Goal: Communication & Community: Connect with others

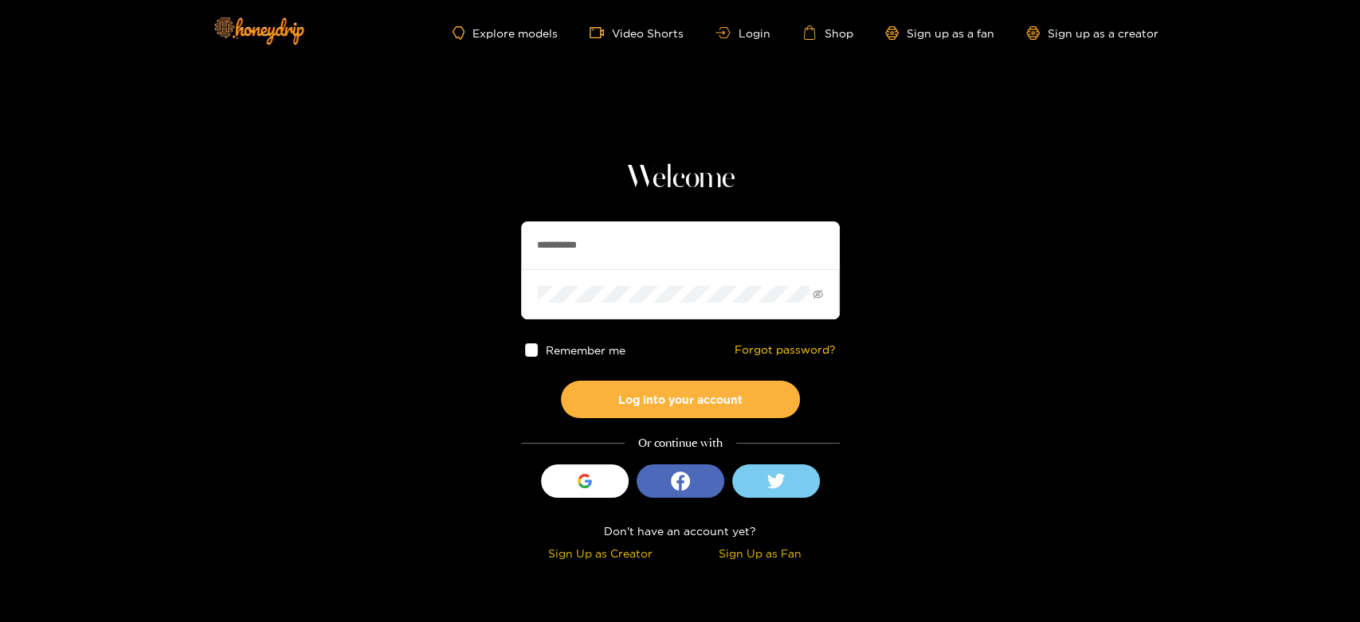
drag, startPoint x: 632, startPoint y: 253, endPoint x: 470, endPoint y: 259, distance: 161.8
click at [470, 259] on section "**********" at bounding box center [680, 283] width 1360 height 566
paste input "***"
type input "**********"
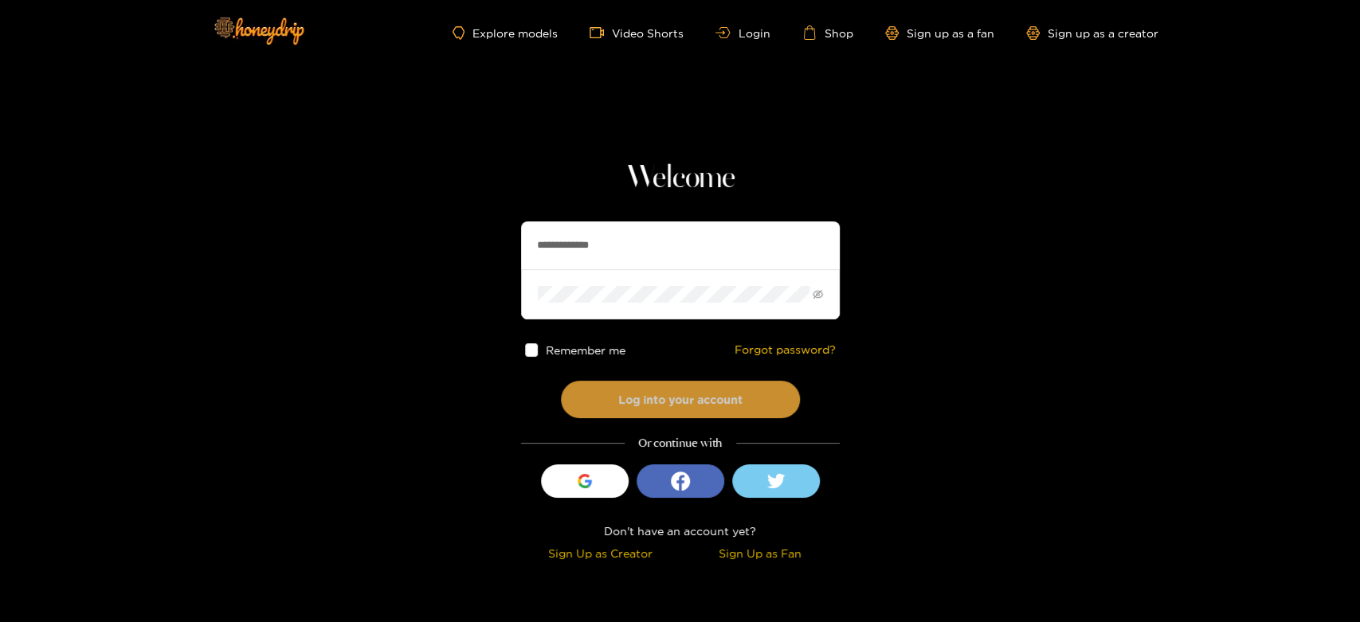
click at [643, 394] on button "Log into your account" at bounding box center [680, 399] width 239 height 37
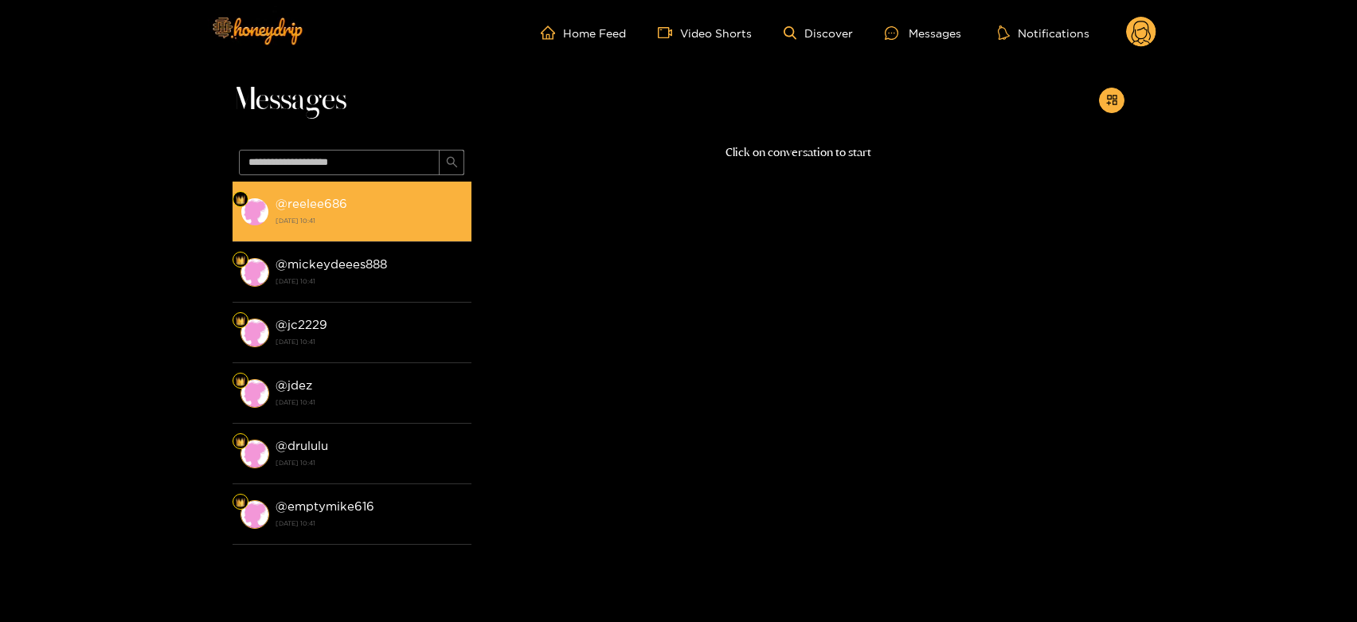
click at [350, 203] on div "@ reelee686 [DATE] 10:41" at bounding box center [370, 212] width 188 height 36
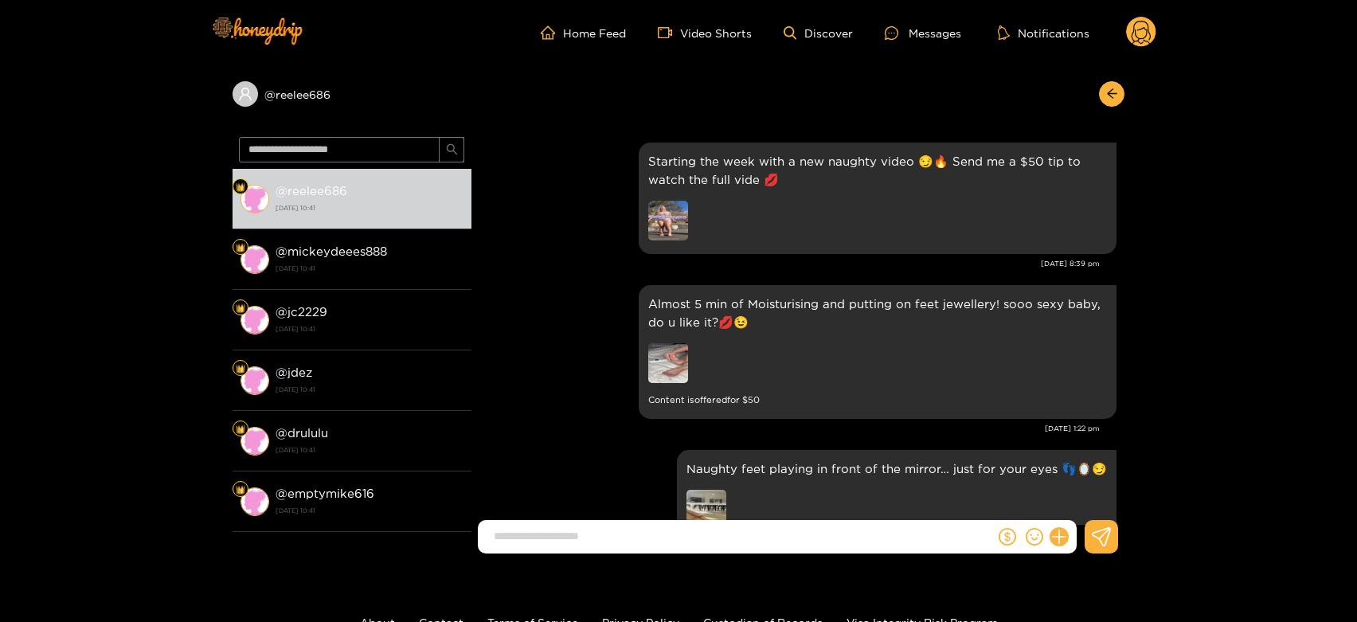
scroll to position [2888, 0]
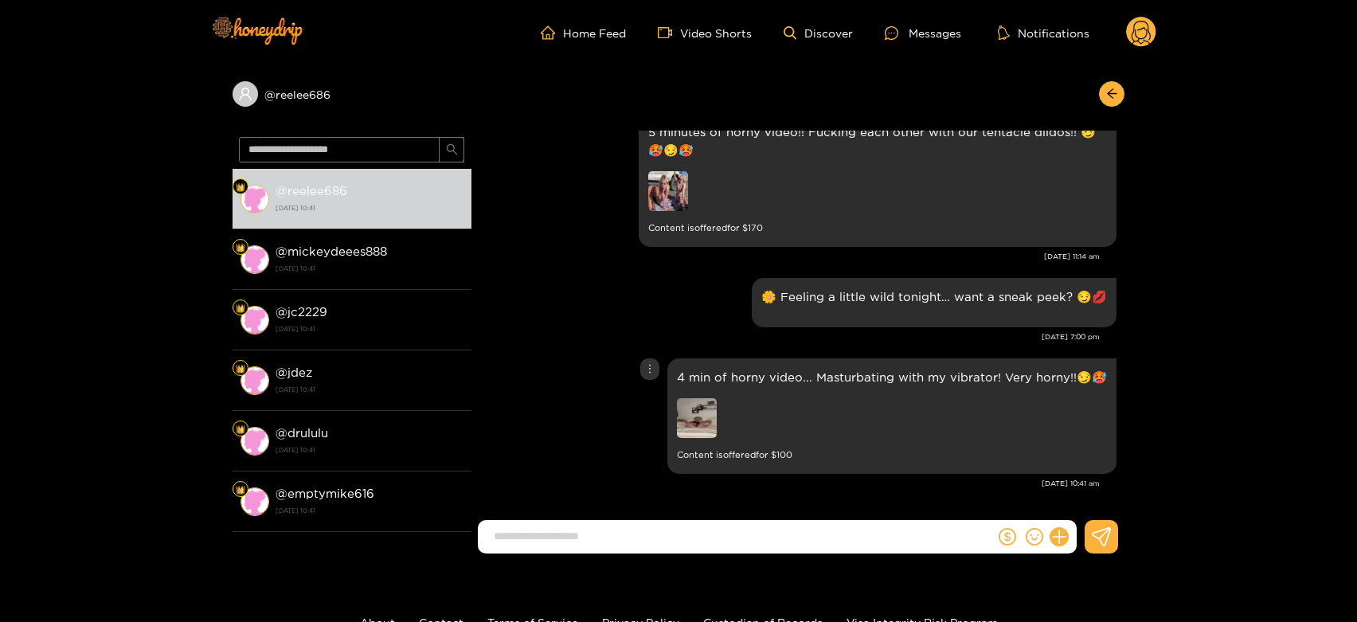
click at [681, 417] on img at bounding box center [697, 418] width 40 height 40
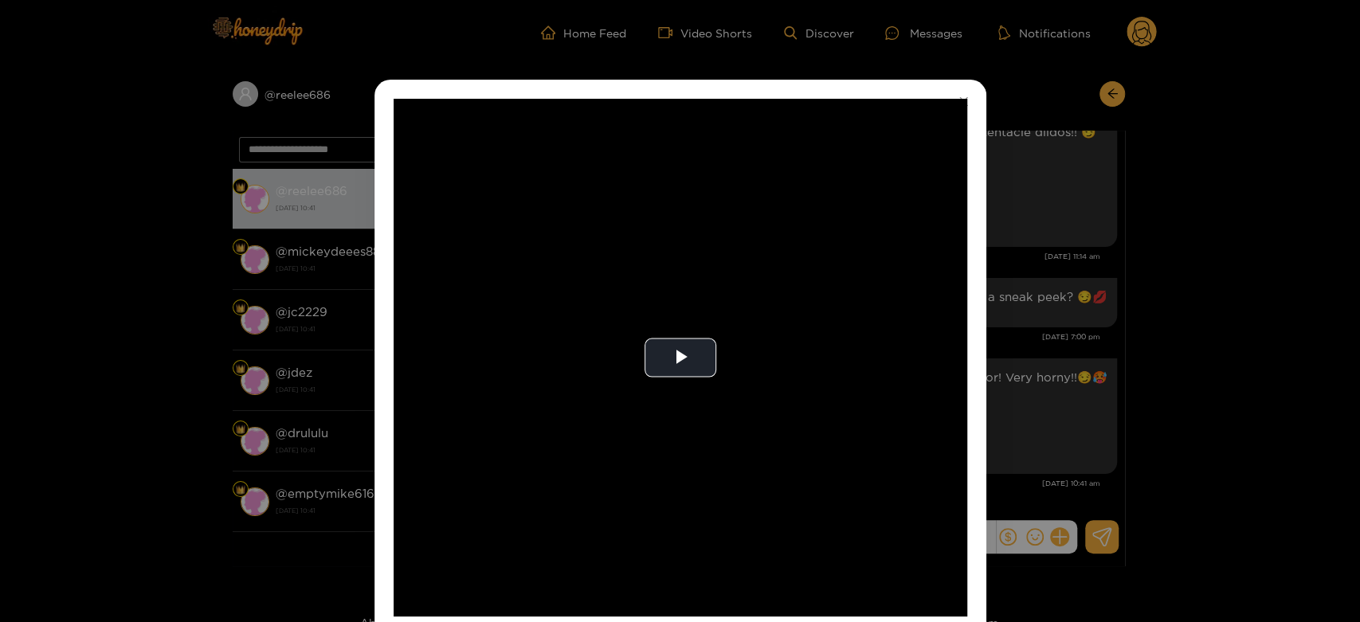
click at [681, 417] on video "Video Player" at bounding box center [681, 358] width 574 height 518
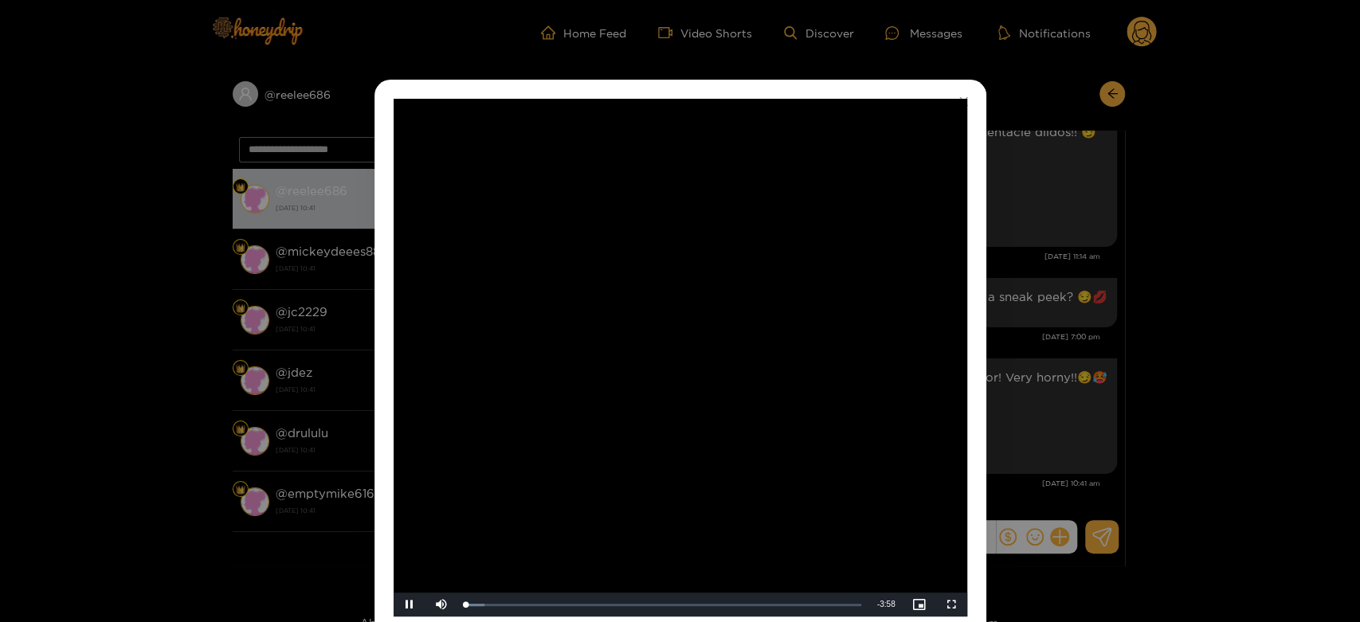
click at [681, 417] on video "Video Player" at bounding box center [681, 358] width 574 height 518
click at [1036, 462] on div "**********" at bounding box center [680, 311] width 1360 height 622
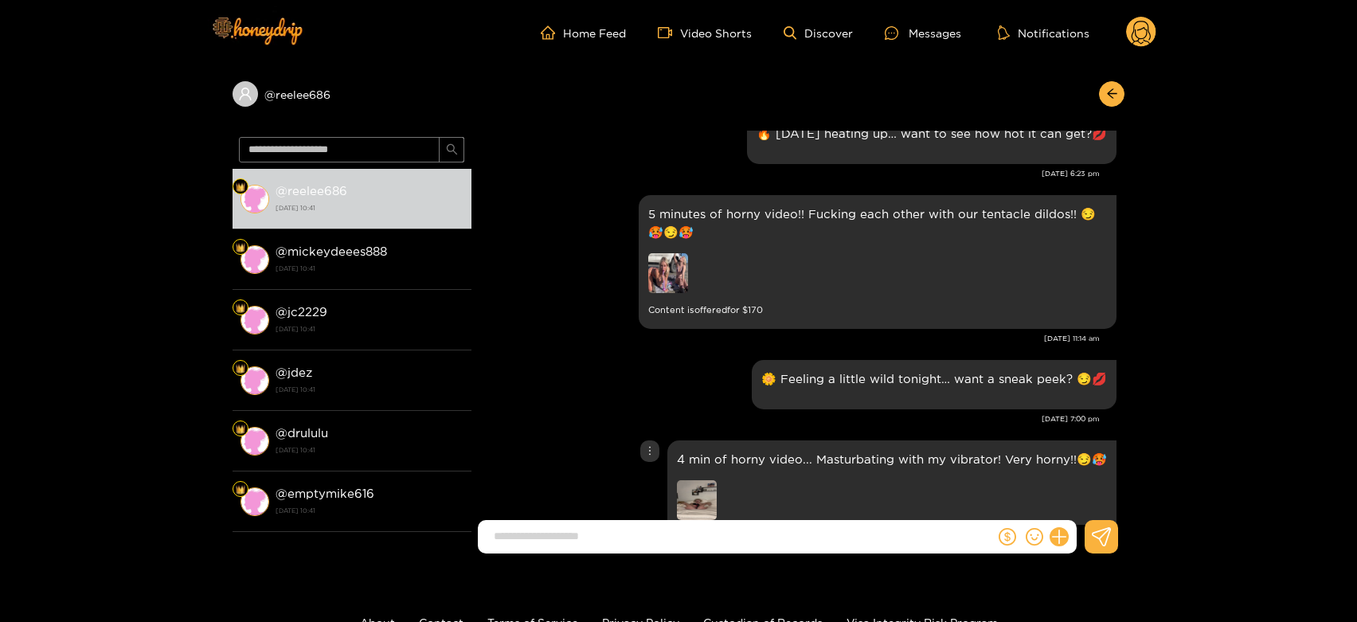
scroll to position [2786, 0]
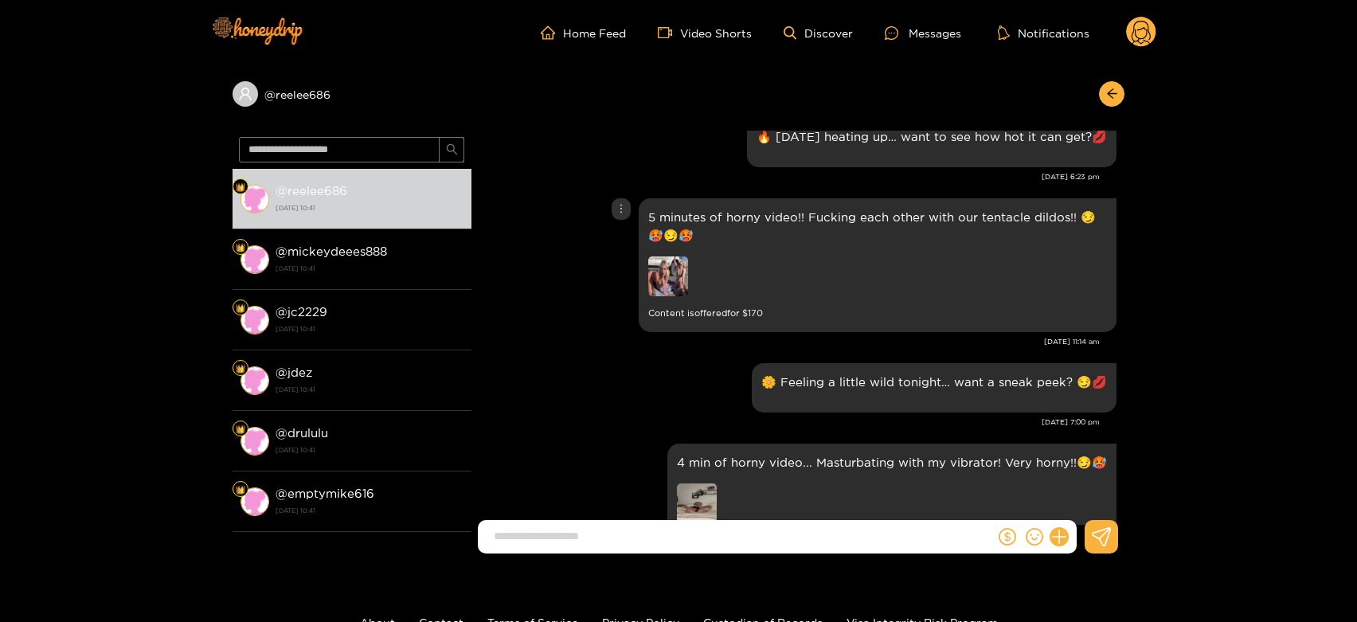
click at [664, 296] on img at bounding box center [668, 276] width 40 height 40
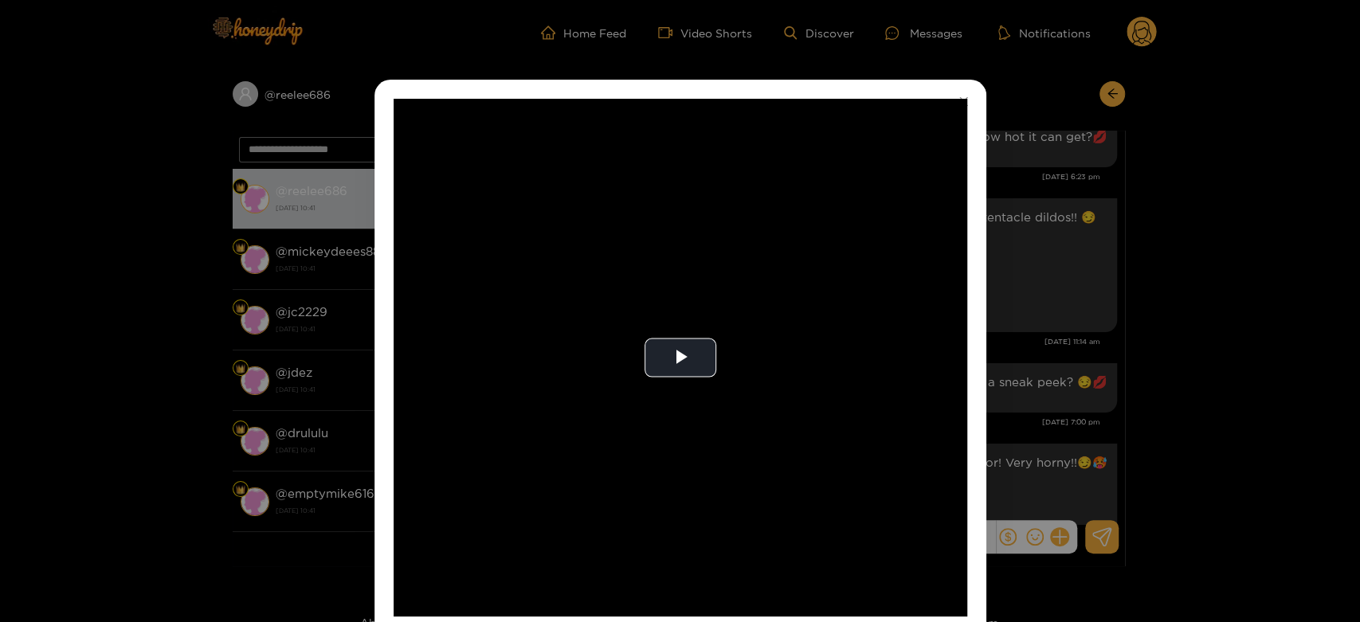
click at [664, 303] on video "Video Player" at bounding box center [681, 358] width 574 height 518
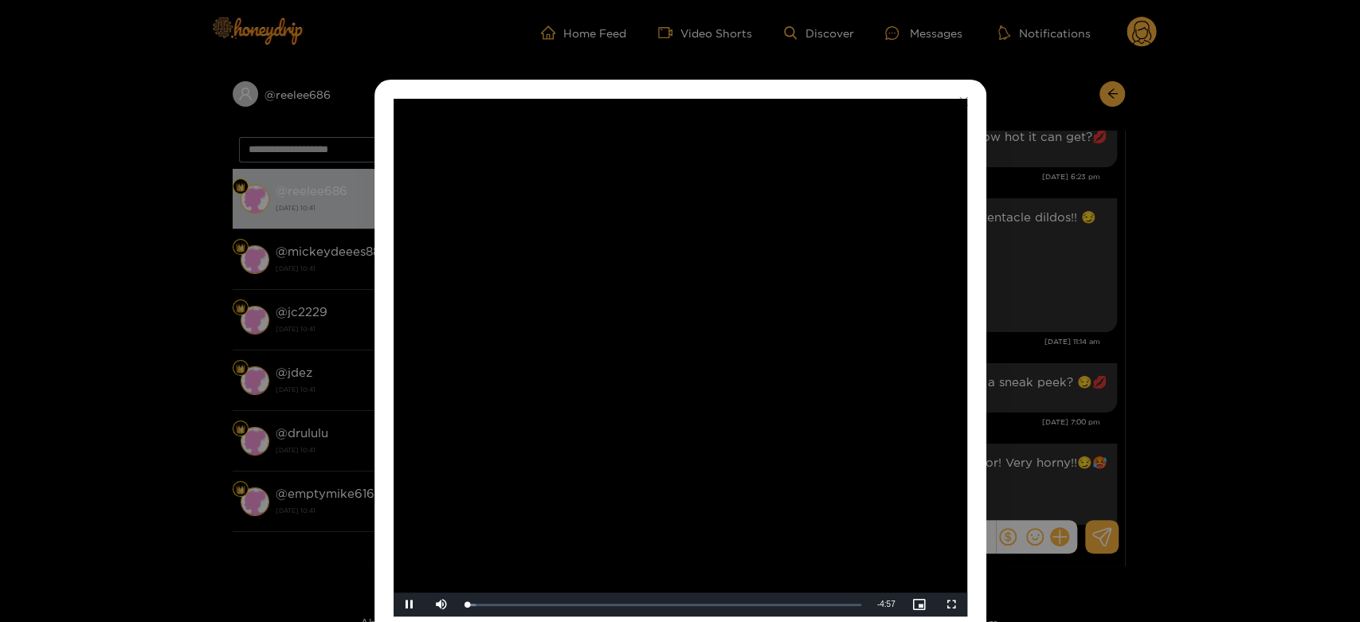
click at [664, 303] on video "Video Player" at bounding box center [681, 358] width 574 height 518
click at [1019, 368] on div "**********" at bounding box center [680, 311] width 1360 height 622
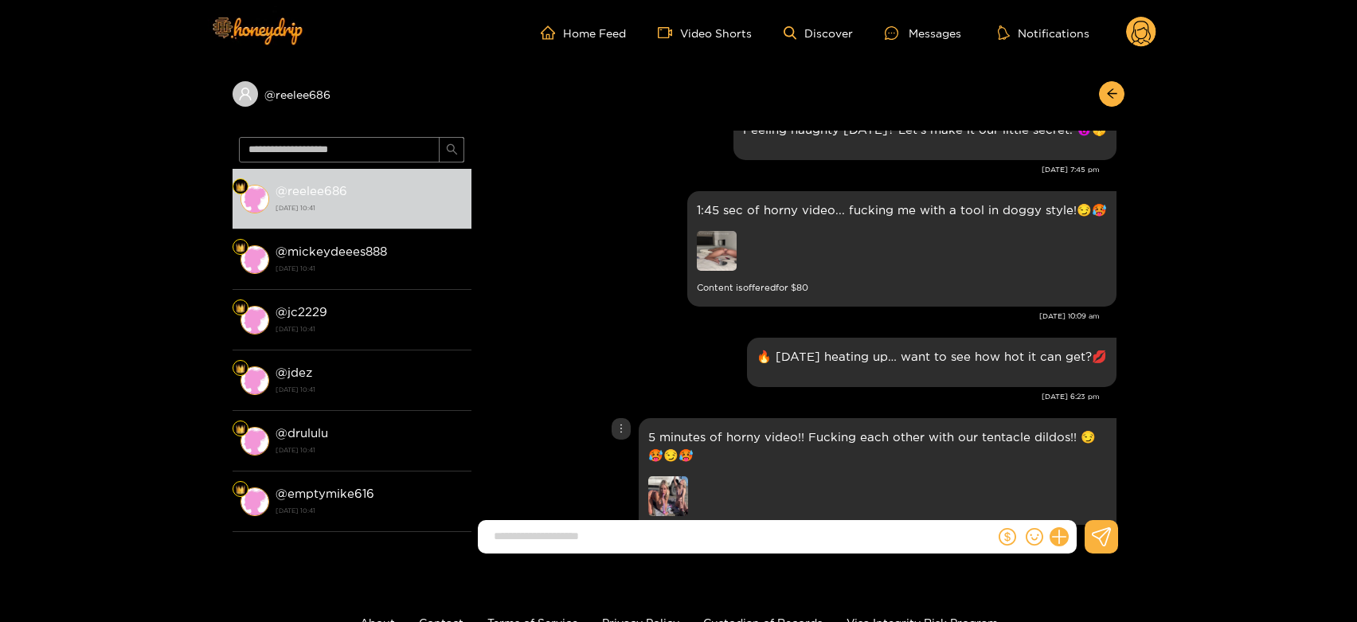
scroll to position [2551, 0]
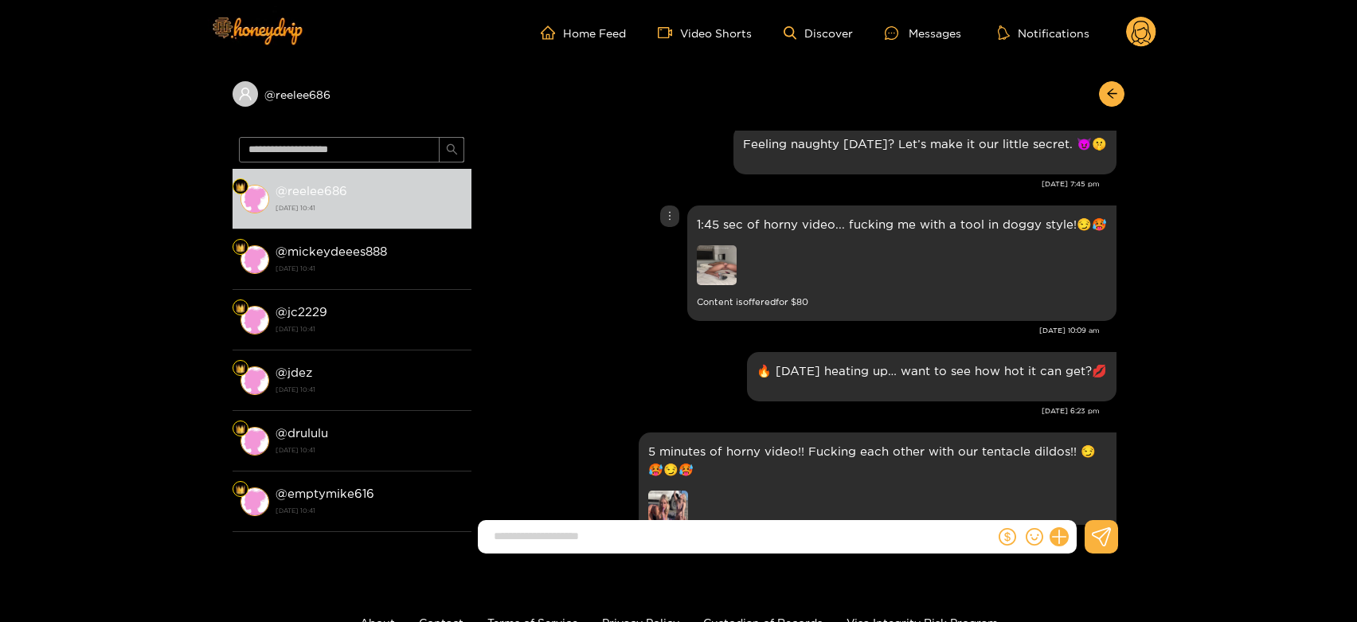
click at [714, 285] on img at bounding box center [717, 265] width 40 height 40
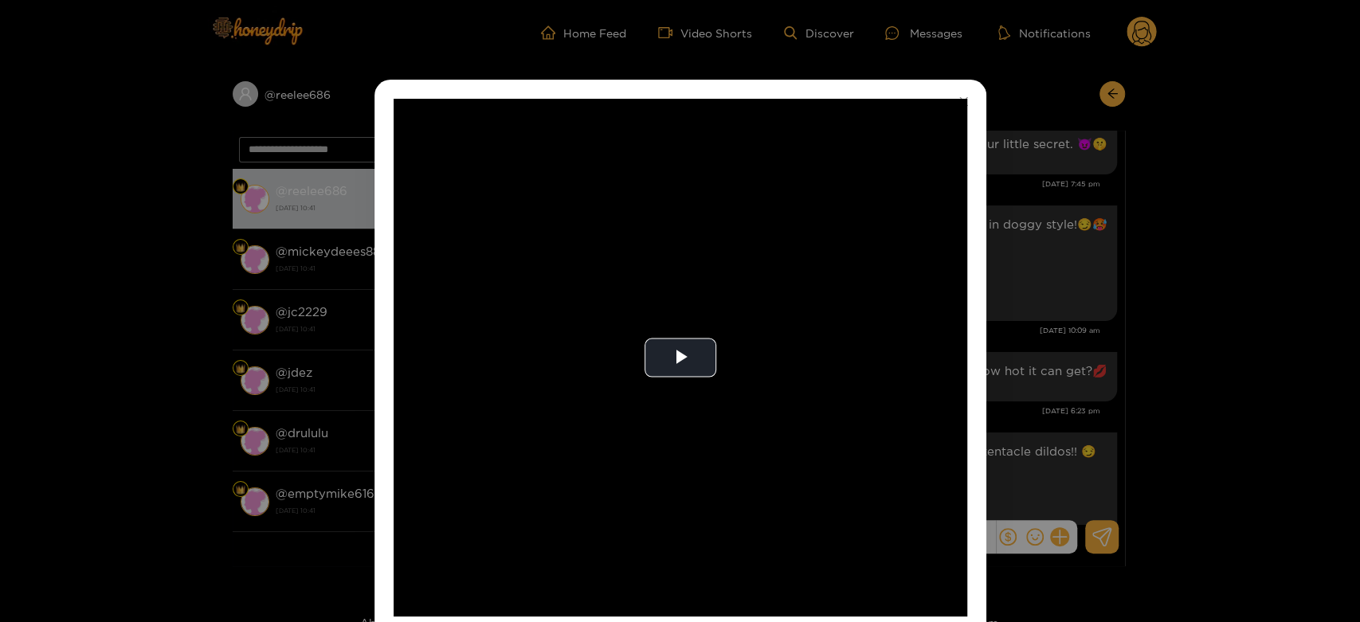
click at [714, 286] on video "Video Player" at bounding box center [681, 358] width 574 height 518
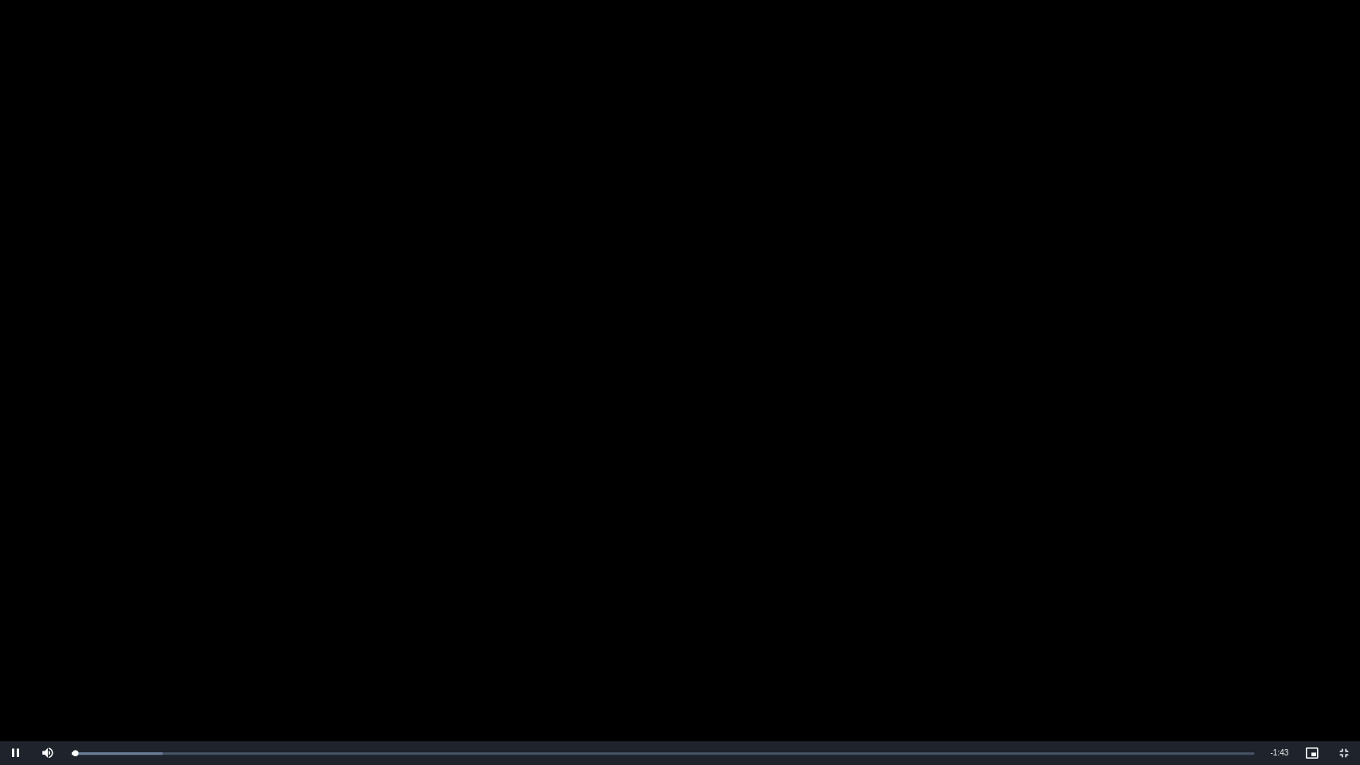
click at [714, 394] on video "Video Player" at bounding box center [680, 382] width 1360 height 765
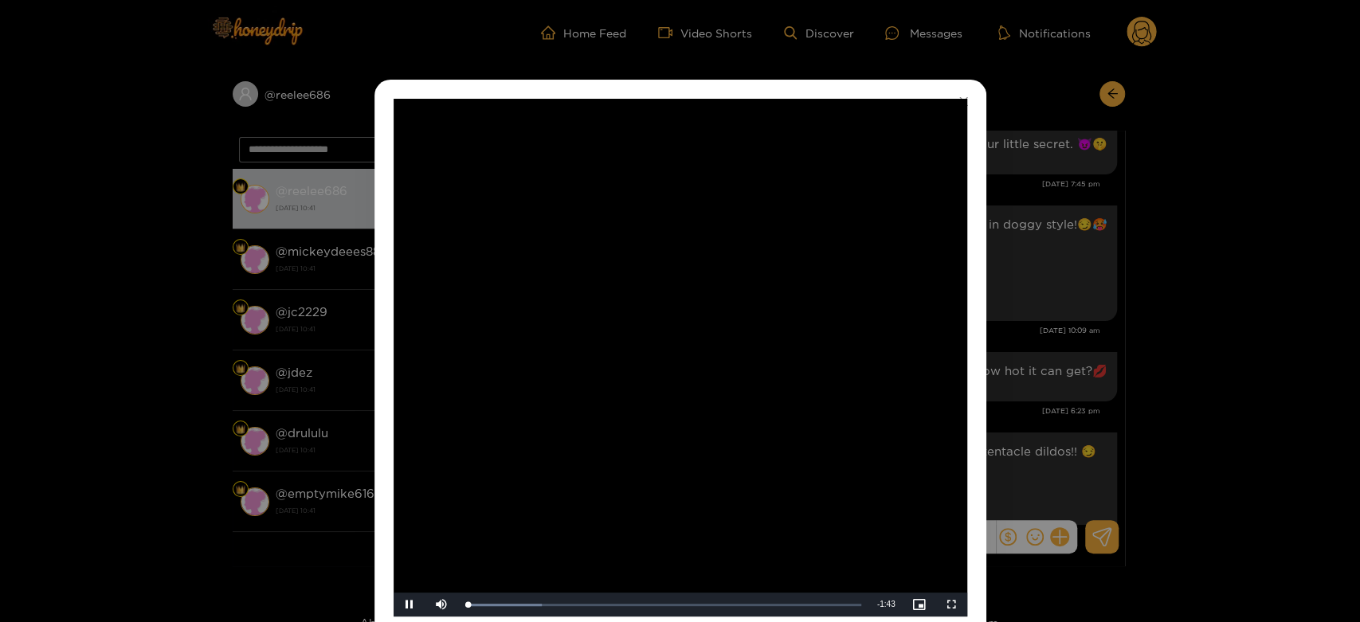
click at [714, 286] on video "Video Player" at bounding box center [681, 358] width 574 height 518
click at [1120, 352] on div "**********" at bounding box center [680, 311] width 1360 height 622
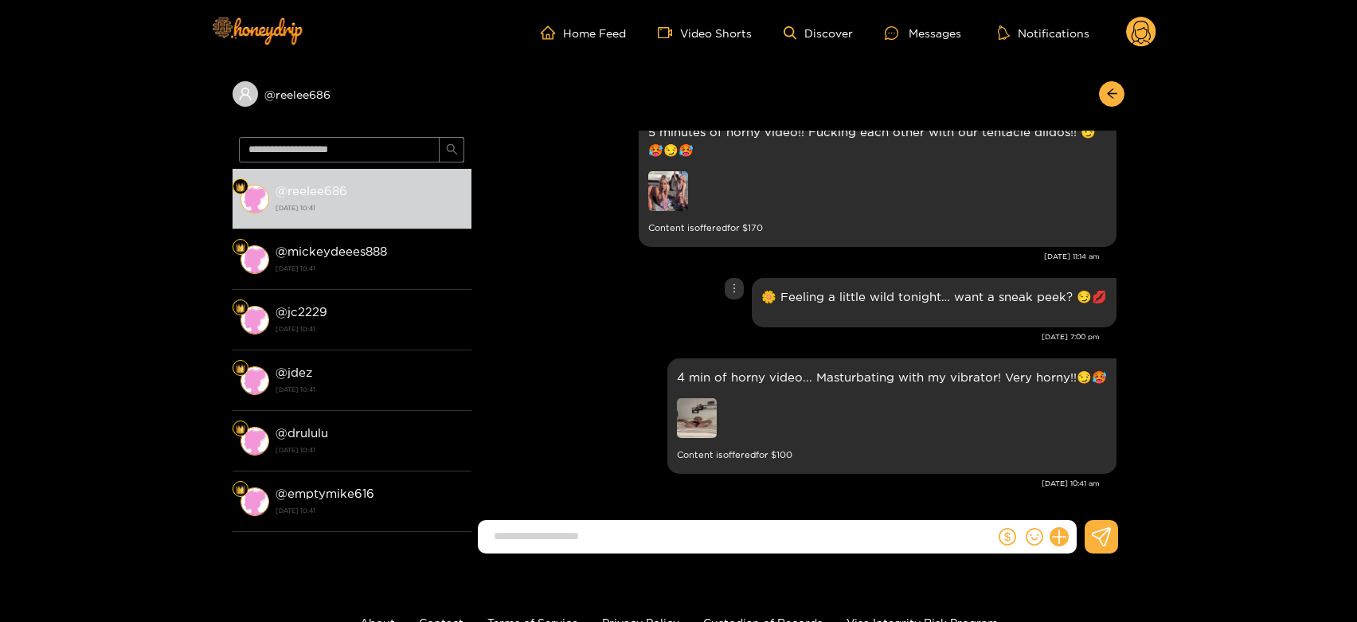
scroll to position [2888, 0]
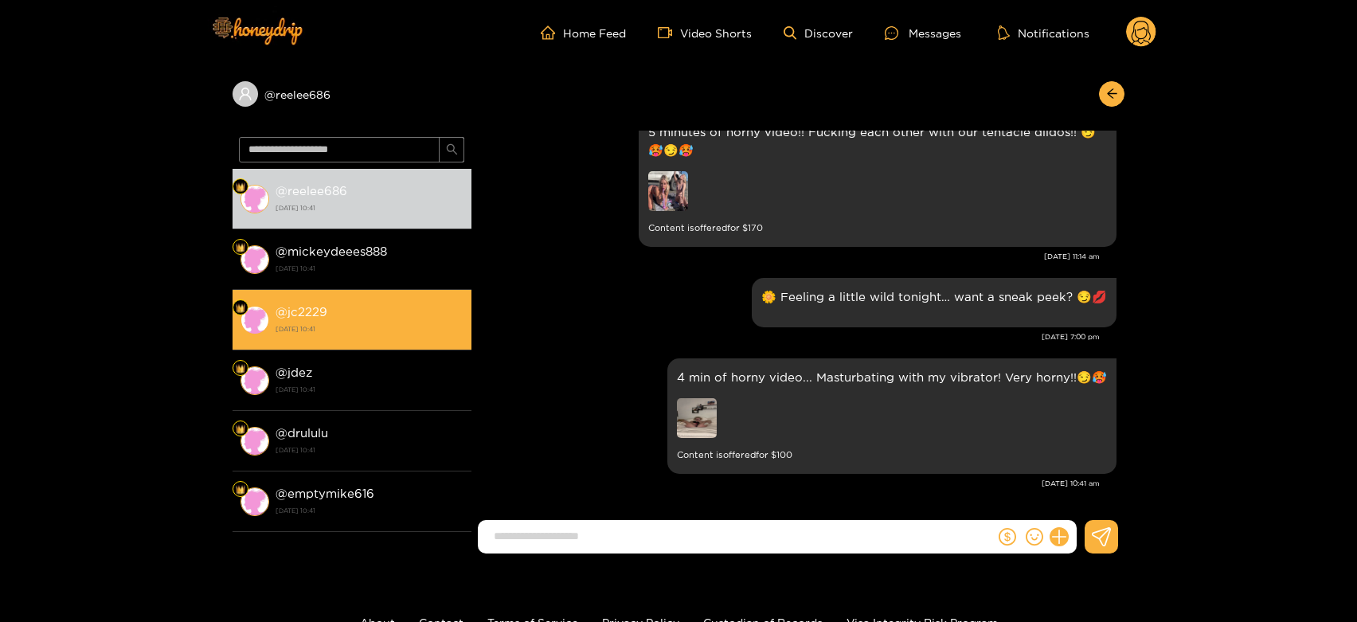
click at [378, 307] on div "@ jc2229 [DATE] 10:41" at bounding box center [370, 320] width 188 height 36
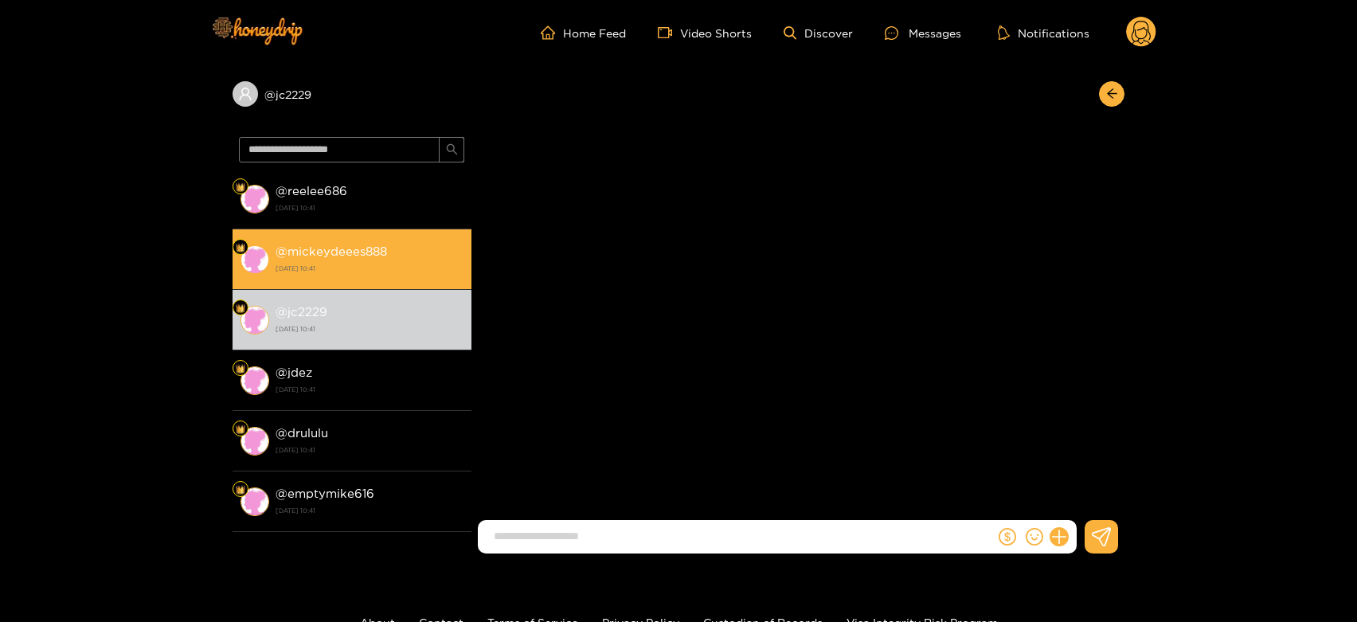
click at [363, 273] on strong "[DATE] 10:41" at bounding box center [370, 268] width 188 height 14
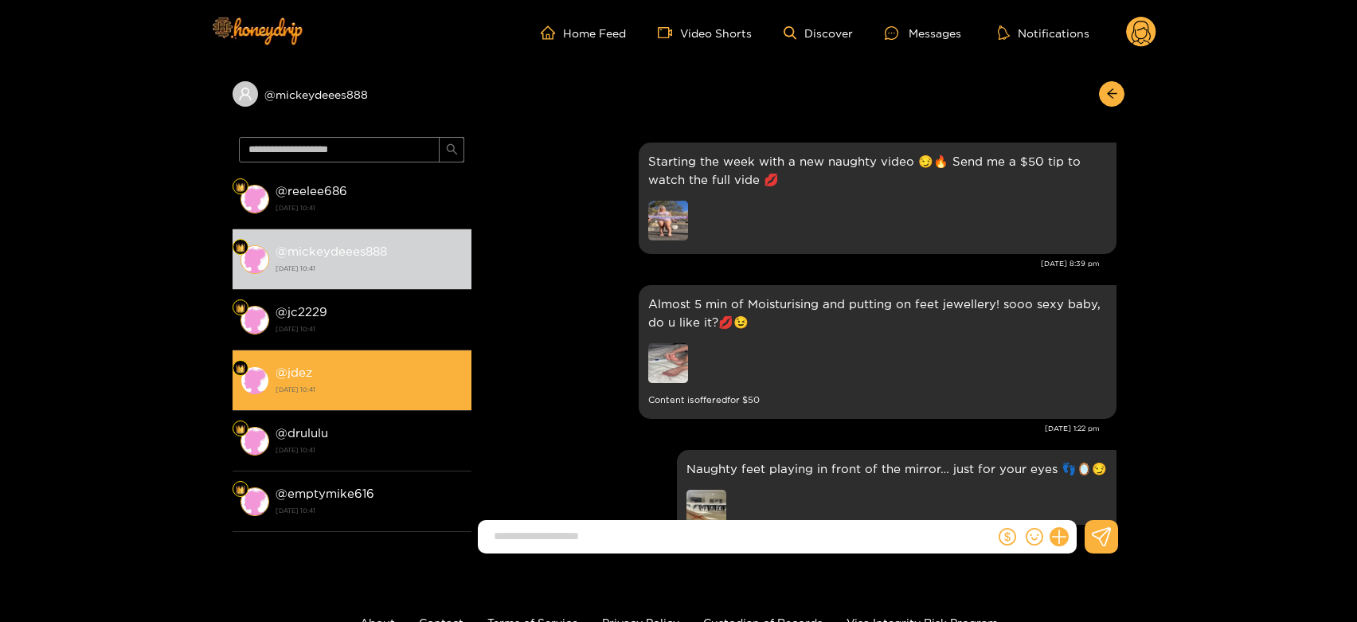
scroll to position [2888, 0]
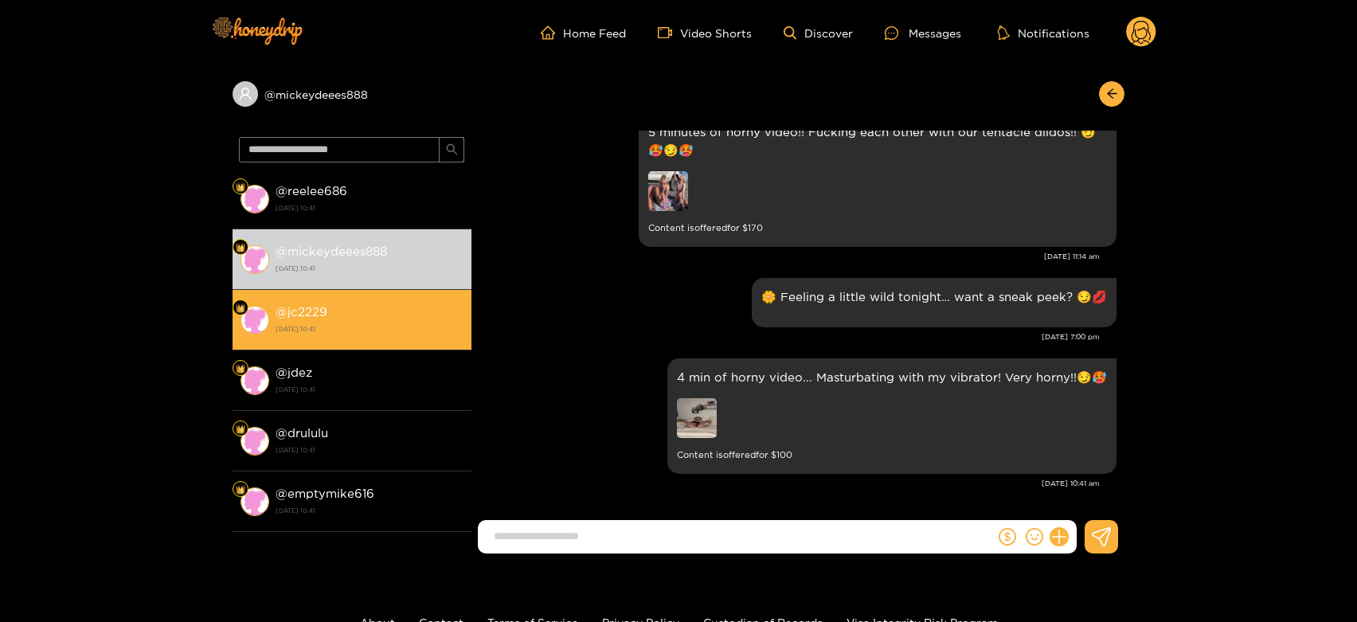
click at [354, 336] on div "@ jc2229 [DATE] 10:41" at bounding box center [370, 320] width 188 height 36
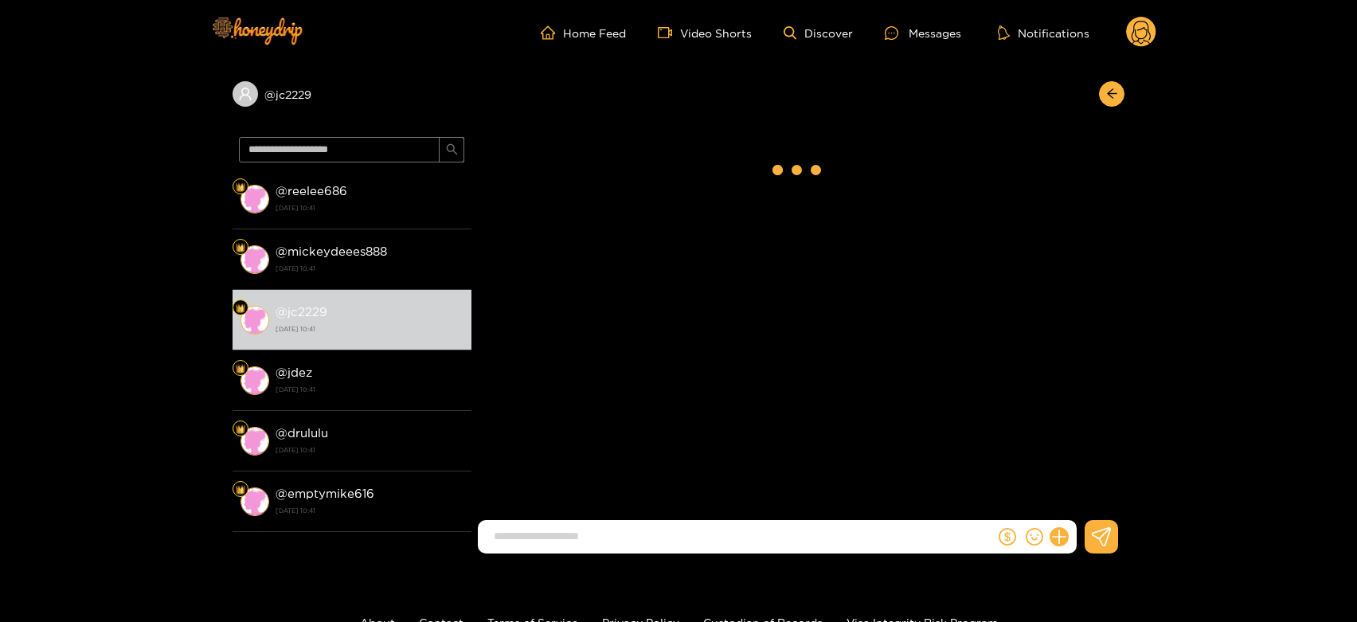
scroll to position [2888, 0]
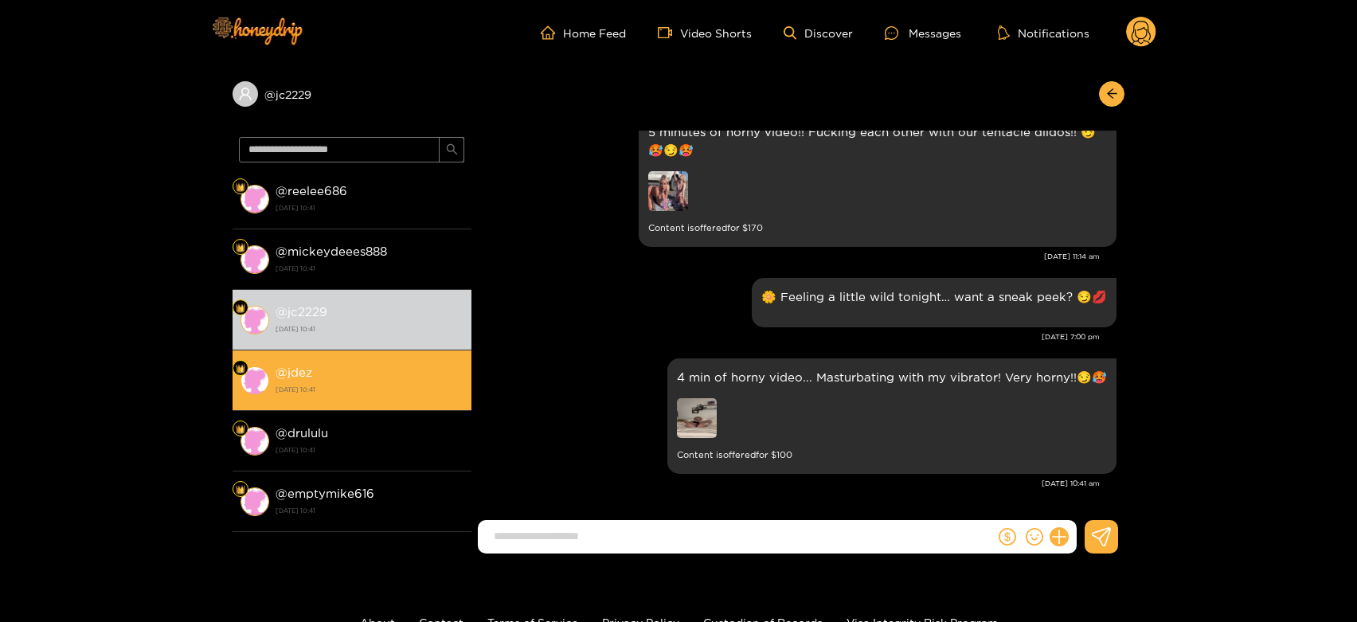
click at [350, 377] on div "@ jdez [DATE] 10:41" at bounding box center [370, 380] width 188 height 36
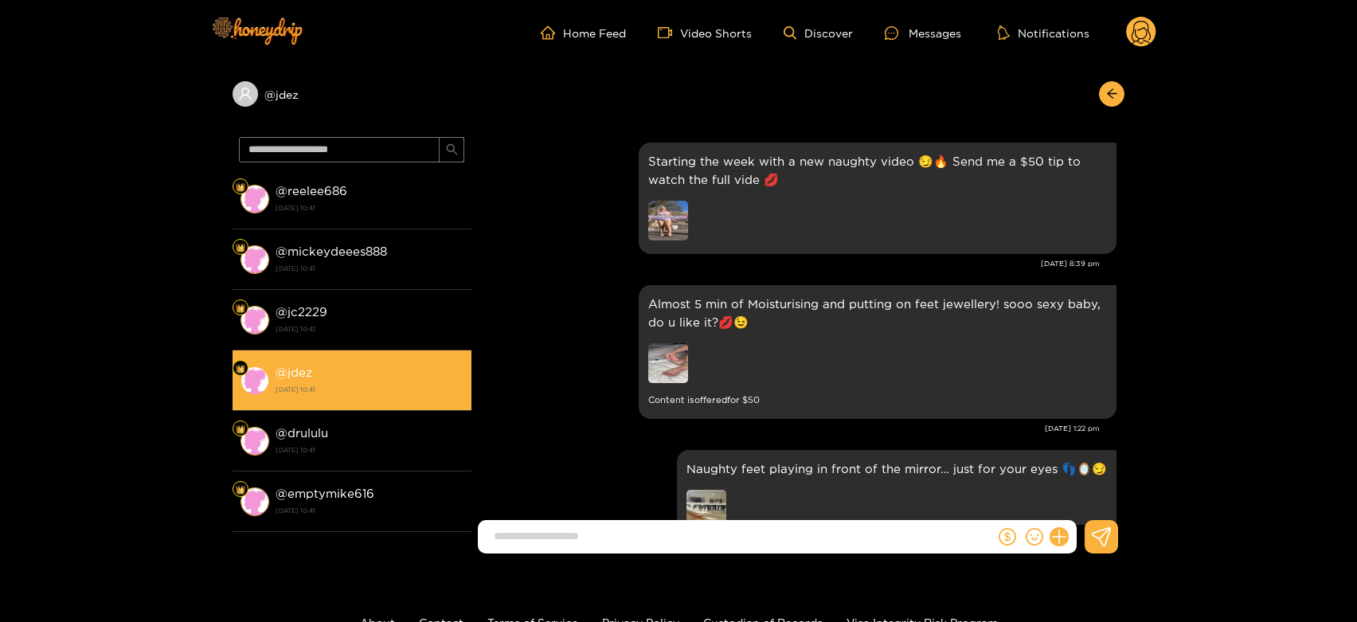
scroll to position [2888, 0]
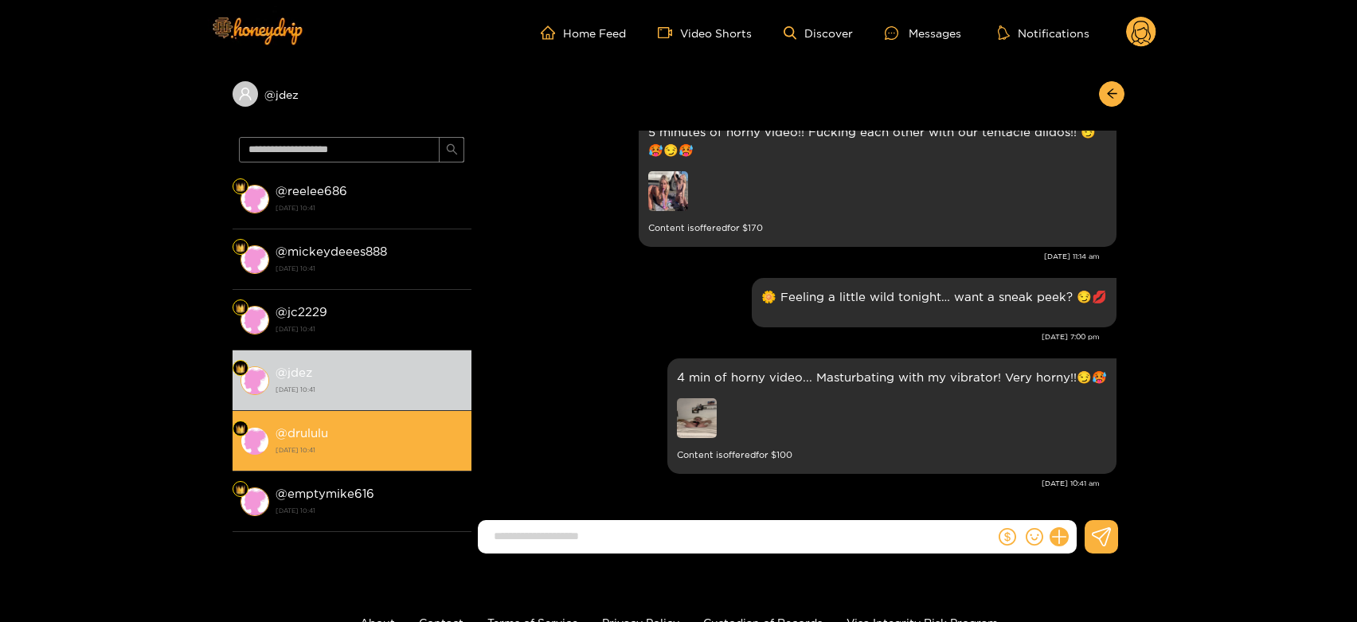
click at [350, 432] on div "@ drululu [DATE] 10:41" at bounding box center [370, 441] width 188 height 36
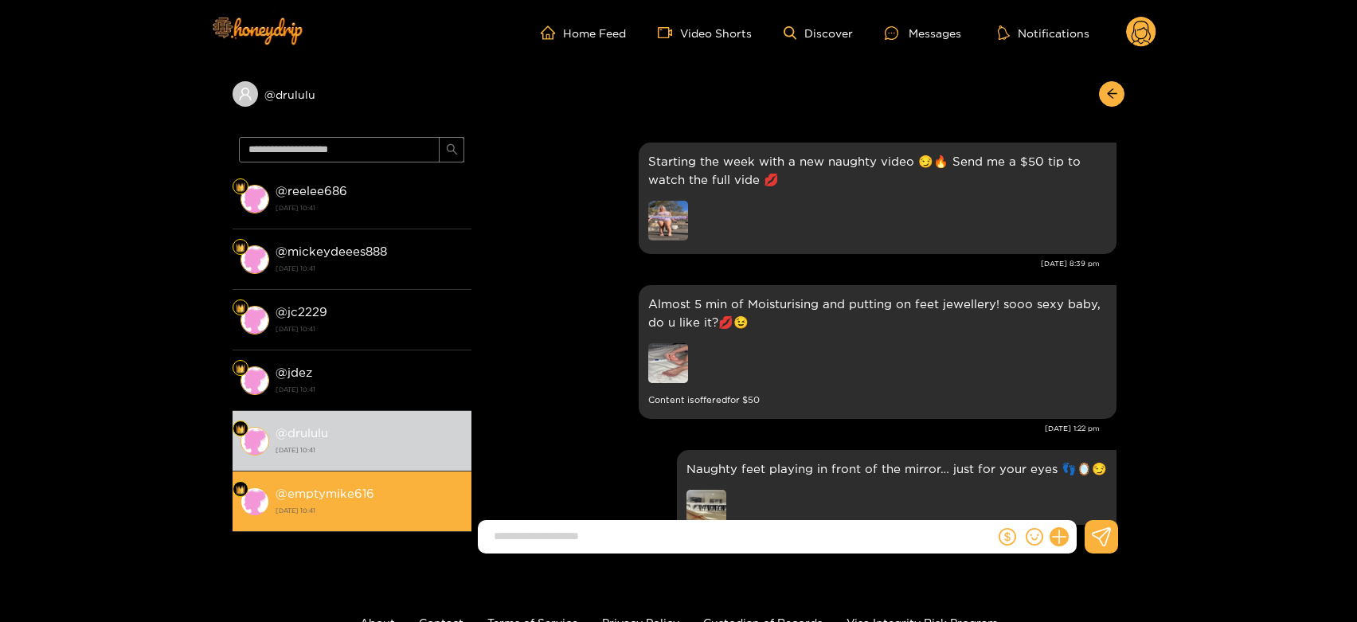
scroll to position [2888, 0]
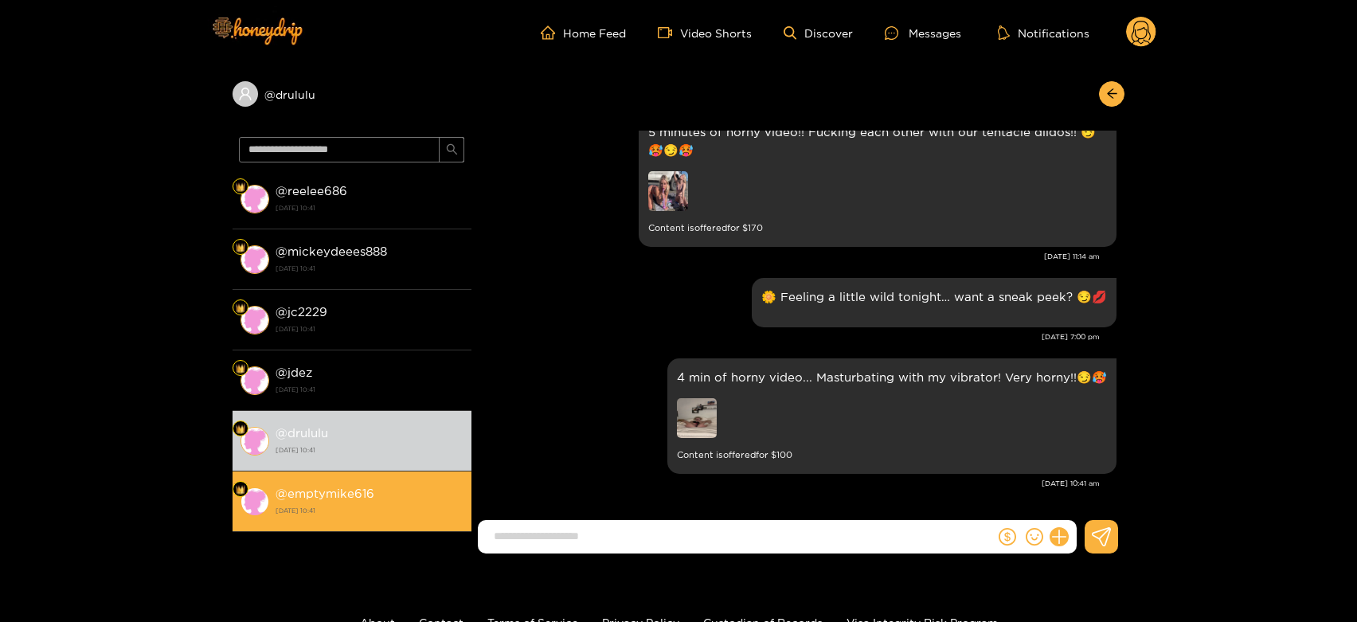
click at [423, 491] on div "@ emptymike616 [DATE] 10:41" at bounding box center [370, 502] width 188 height 36
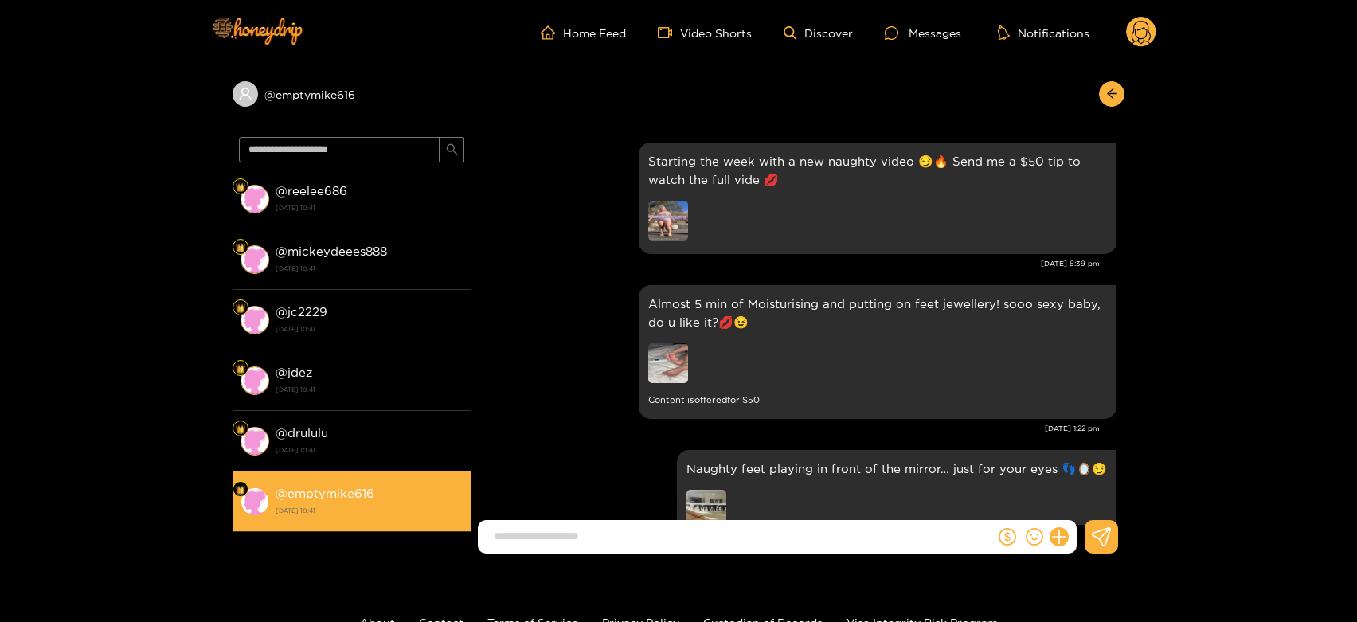
scroll to position [2888, 0]
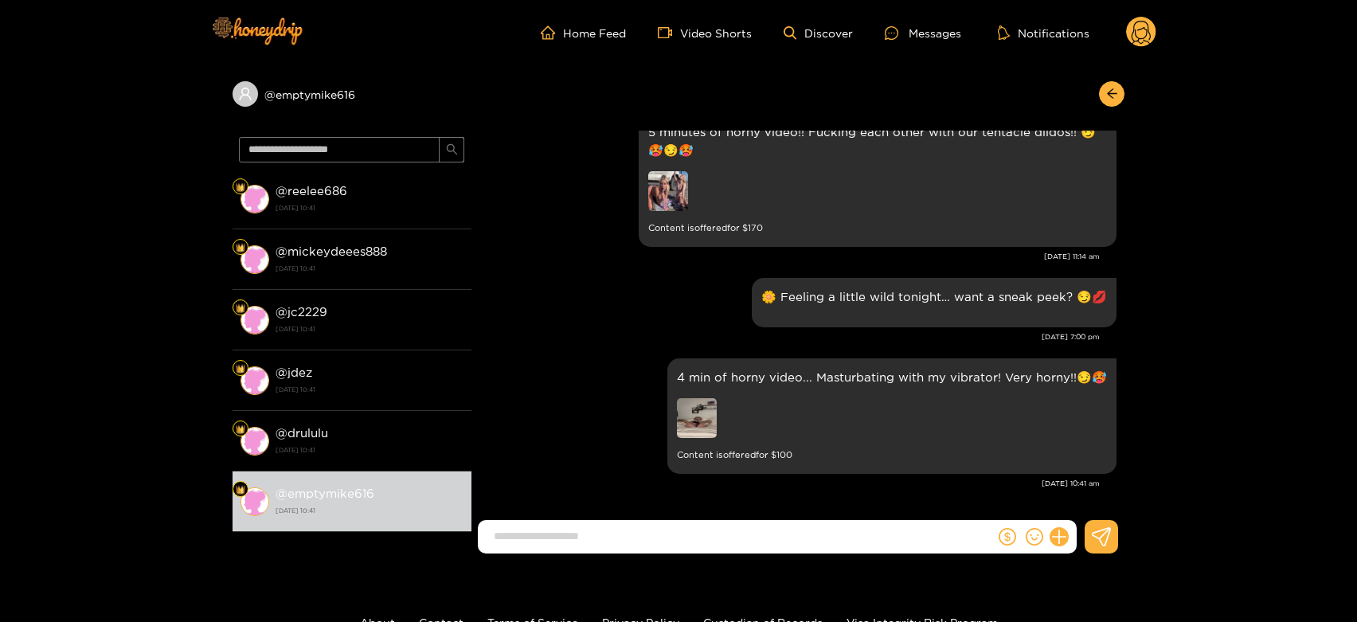
click at [1146, 31] on circle at bounding box center [1141, 32] width 30 height 30
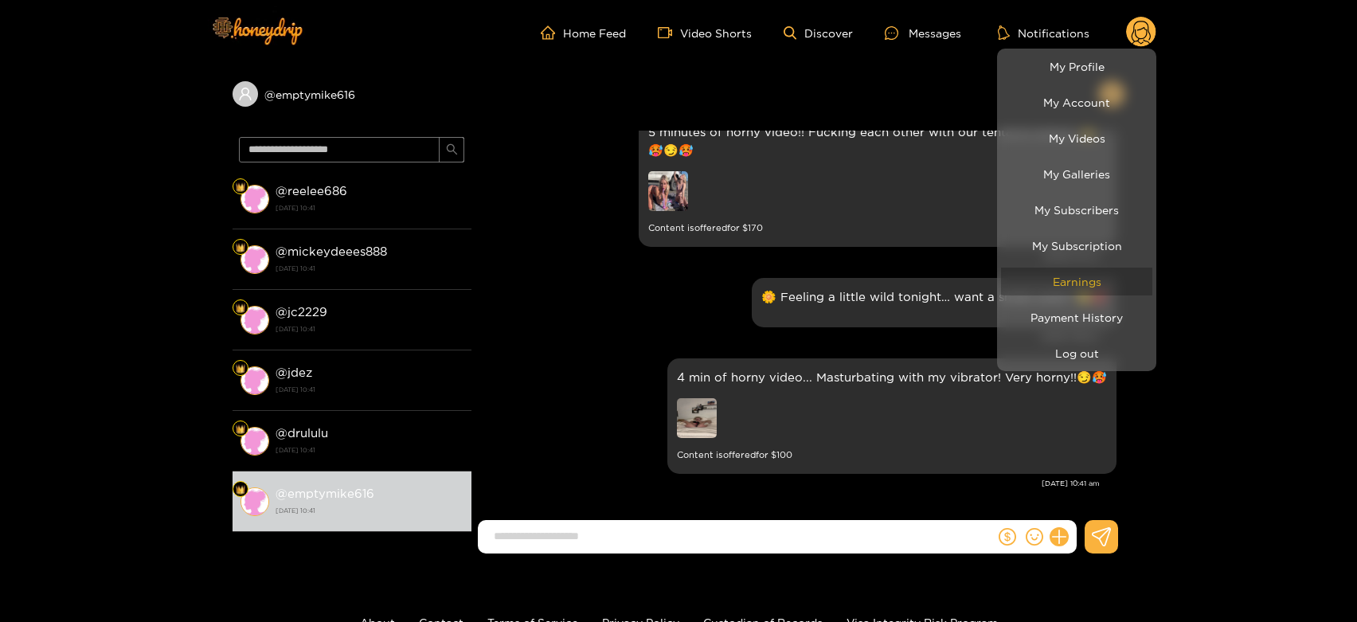
click at [1079, 275] on link "Earnings" at bounding box center [1076, 282] width 151 height 28
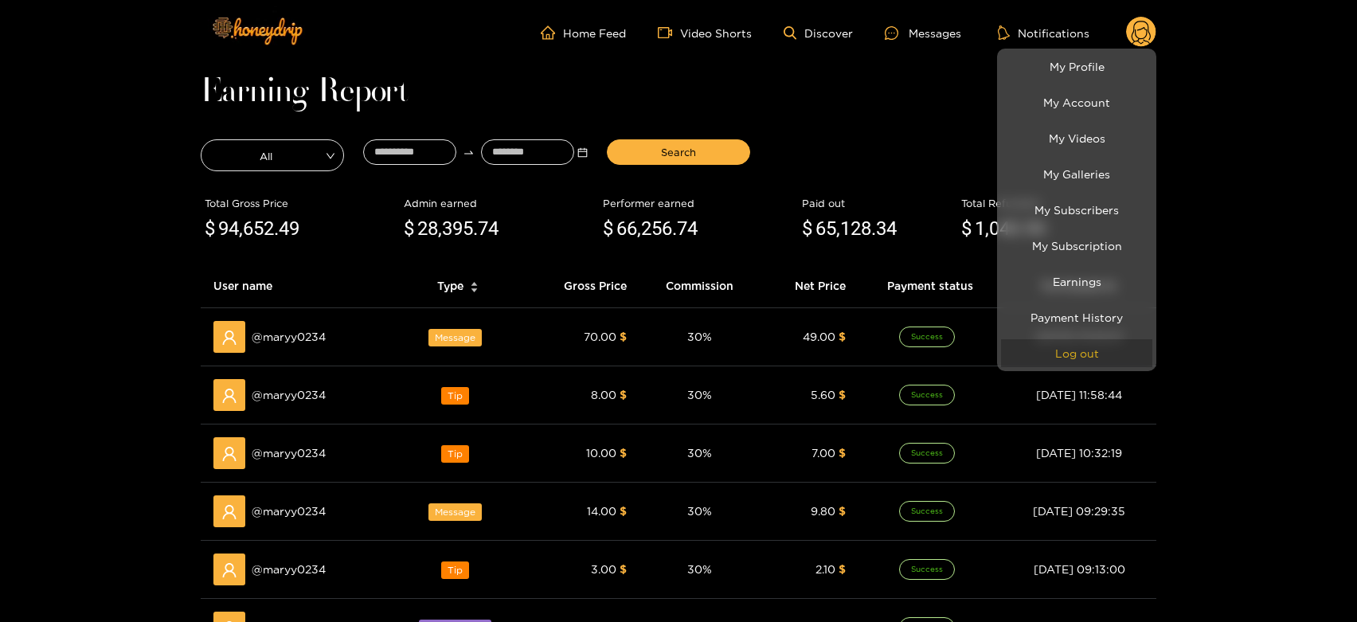
click at [1077, 361] on button "Log out" at bounding box center [1076, 353] width 151 height 28
